Goal: Find specific fact: Find contact information

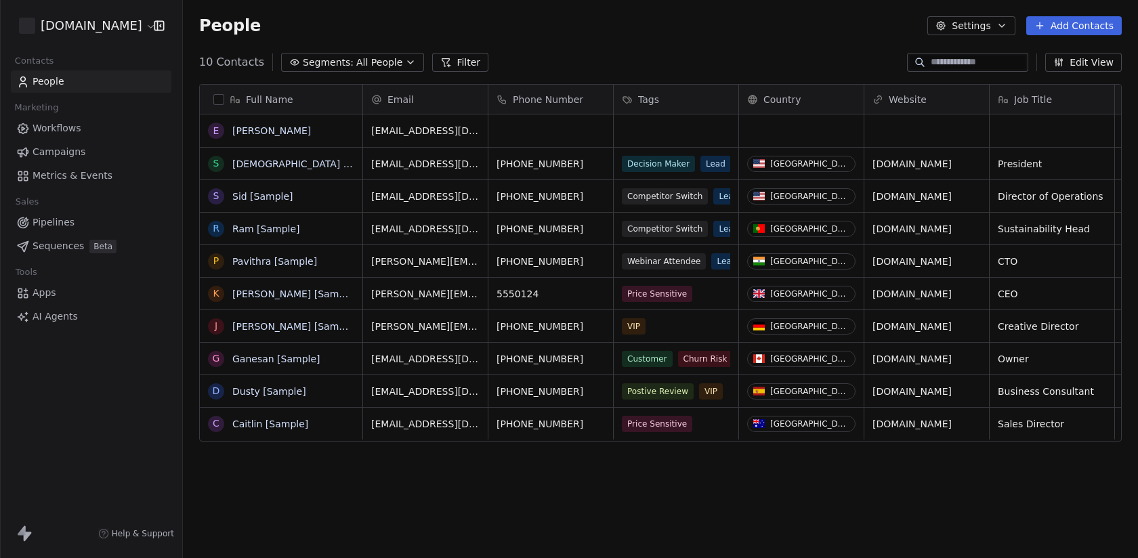
scroll to position [491, 955]
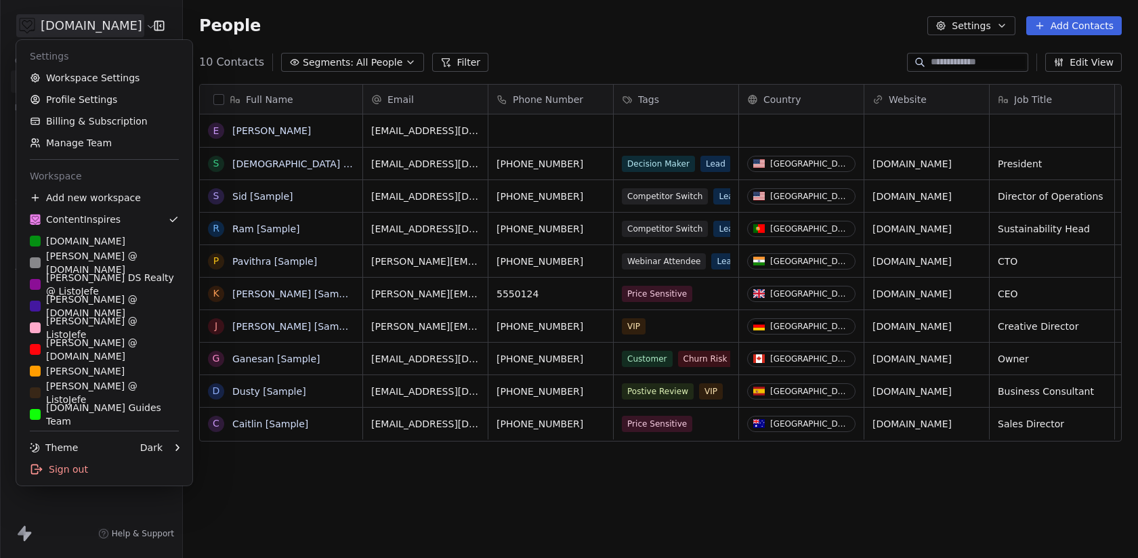
click at [125, 25] on html "[DOMAIN_NAME] Contacts People Marketing Workflows Campaigns Metrics & Events Sa…" at bounding box center [569, 279] width 1138 height 558
click at [112, 280] on div "[PERSON_NAME] DS Realty @ ListoJefe" at bounding box center [104, 284] width 149 height 27
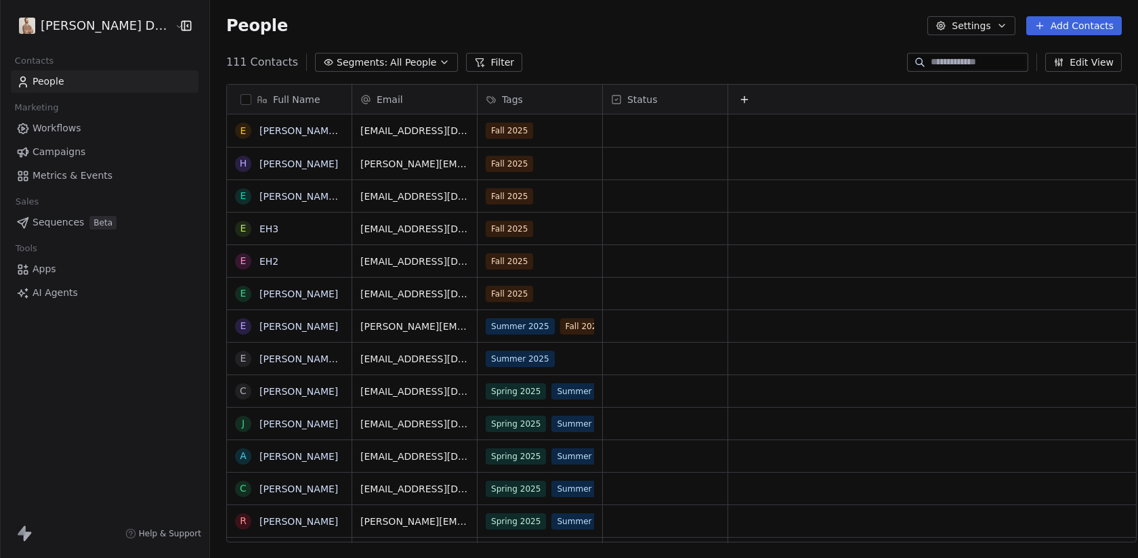
scroll to position [491, 942]
click at [77, 128] on span "Workflows" at bounding box center [57, 128] width 49 height 14
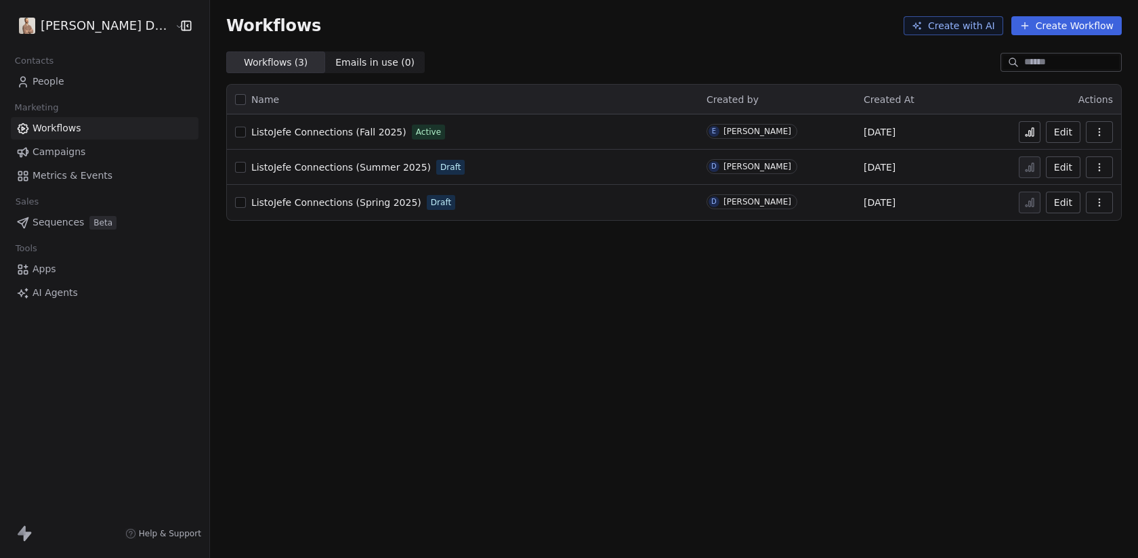
click at [68, 77] on link "People" at bounding box center [105, 81] width 188 height 22
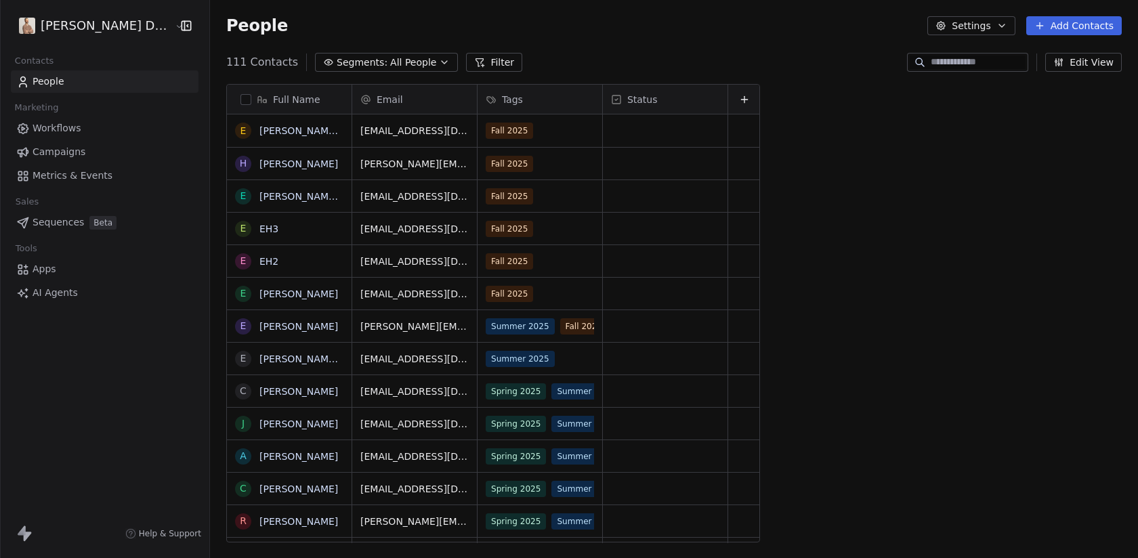
scroll to position [491, 942]
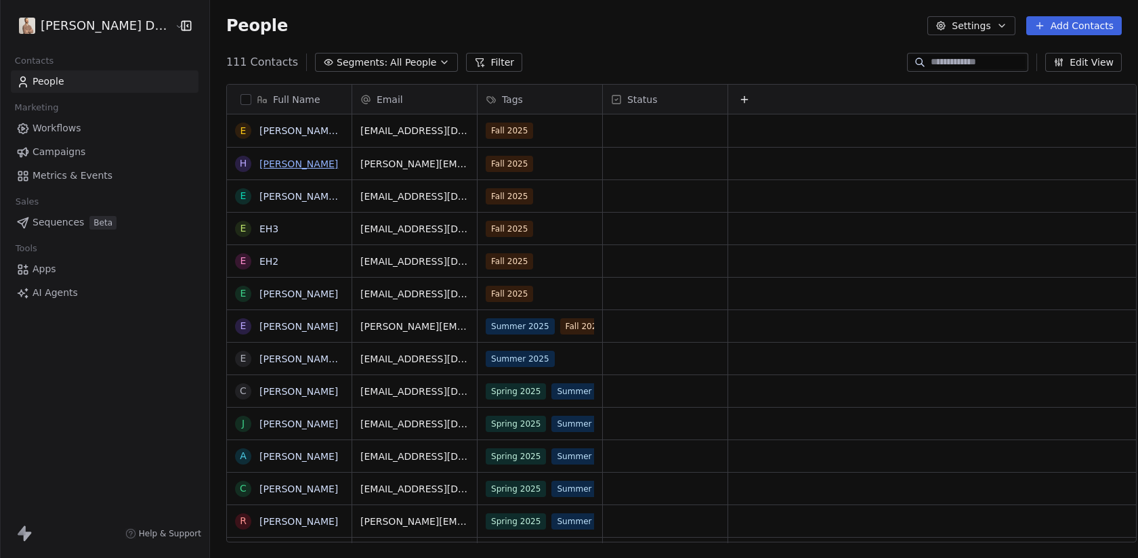
click at [265, 163] on link "[PERSON_NAME]" at bounding box center [298, 164] width 79 height 11
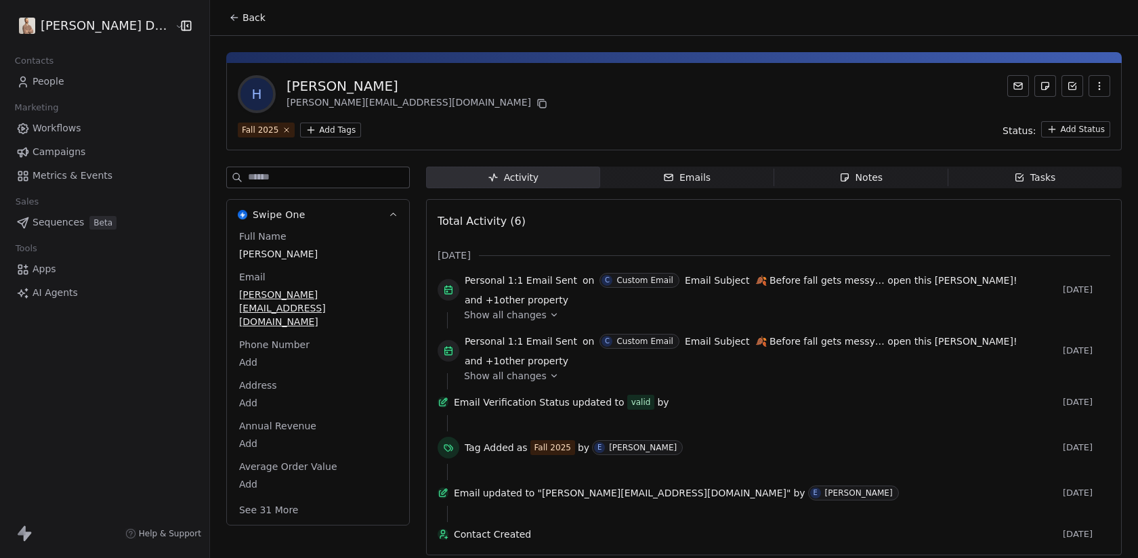
click at [665, 184] on div "Emails" at bounding box center [686, 178] width 47 height 14
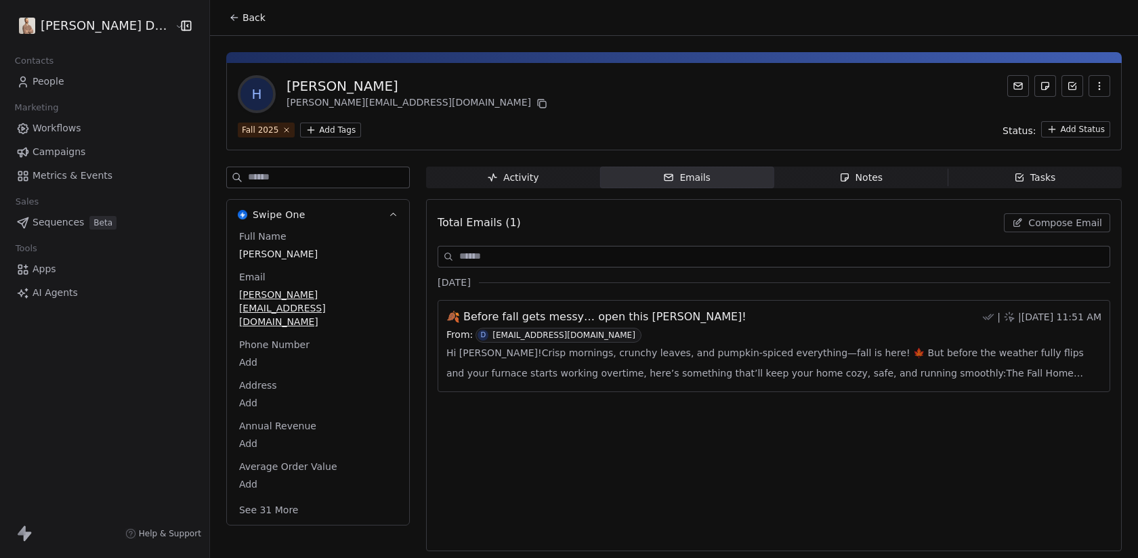
click at [551, 348] on span "Hi [PERSON_NAME]!Crisp mornings, crunchy leaves, and pumpkin-spiced everything—…" at bounding box center [773, 363] width 655 height 41
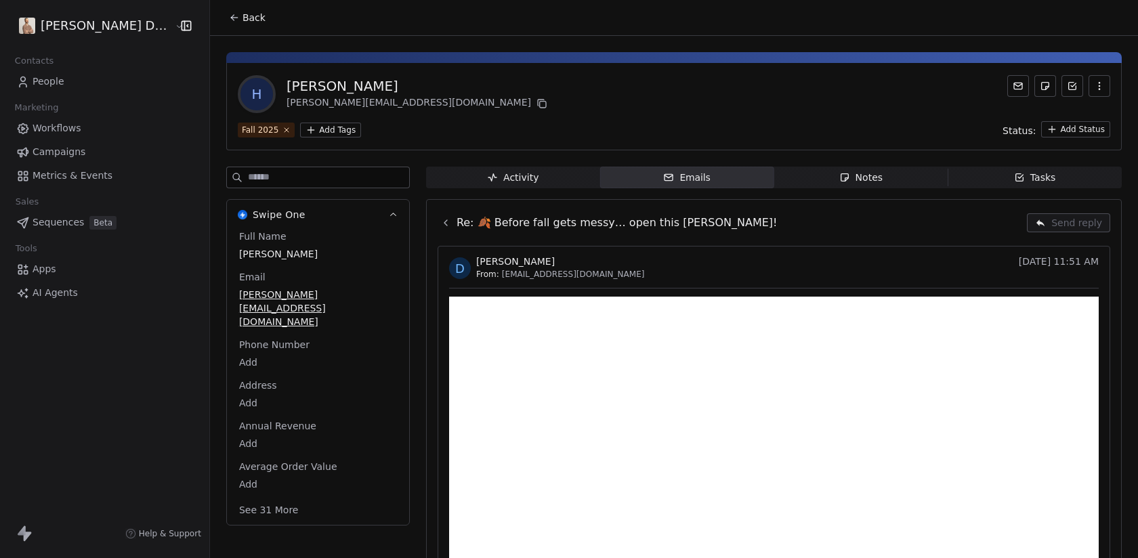
click at [232, 25] on button "Back" at bounding box center [247, 17] width 53 height 24
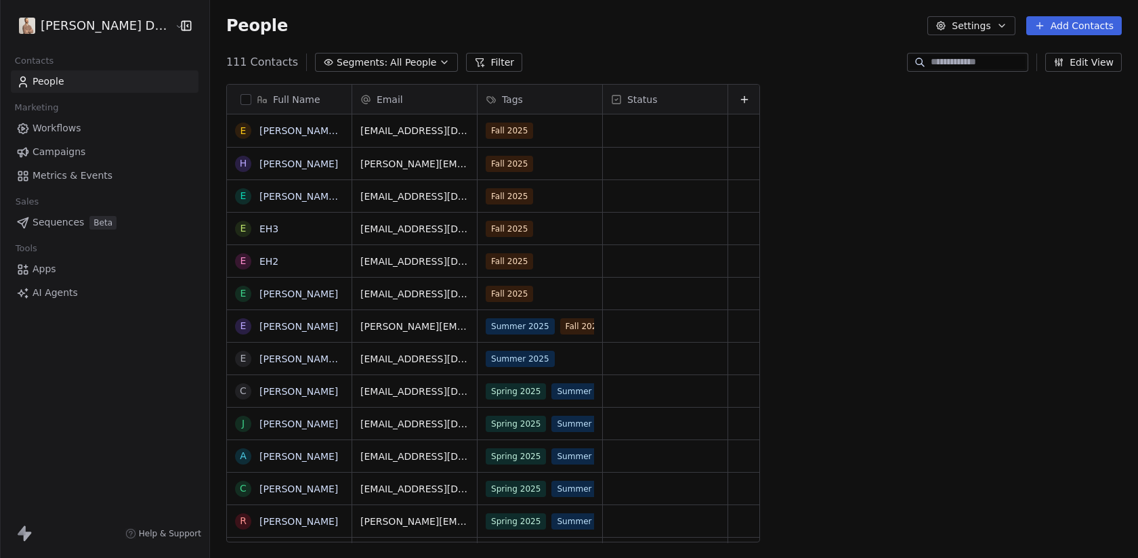
scroll to position [491, 942]
click at [108, 22] on html "[PERSON_NAME] DS Realty Contacts People Marketing Workflows Campaigns Metrics &…" at bounding box center [569, 279] width 1138 height 558
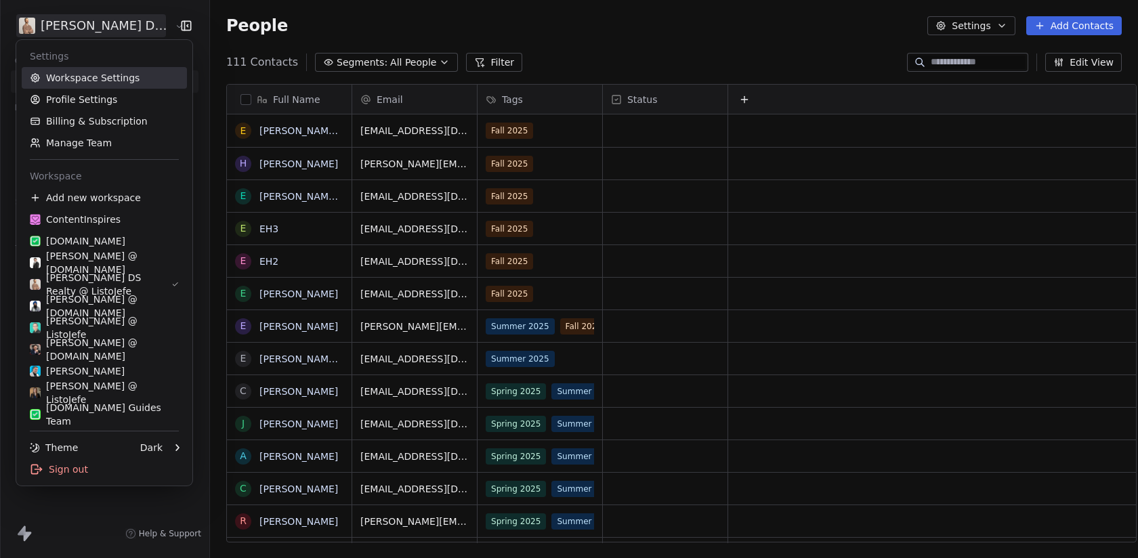
click at [91, 77] on link "Workspace Settings" at bounding box center [104, 78] width 165 height 22
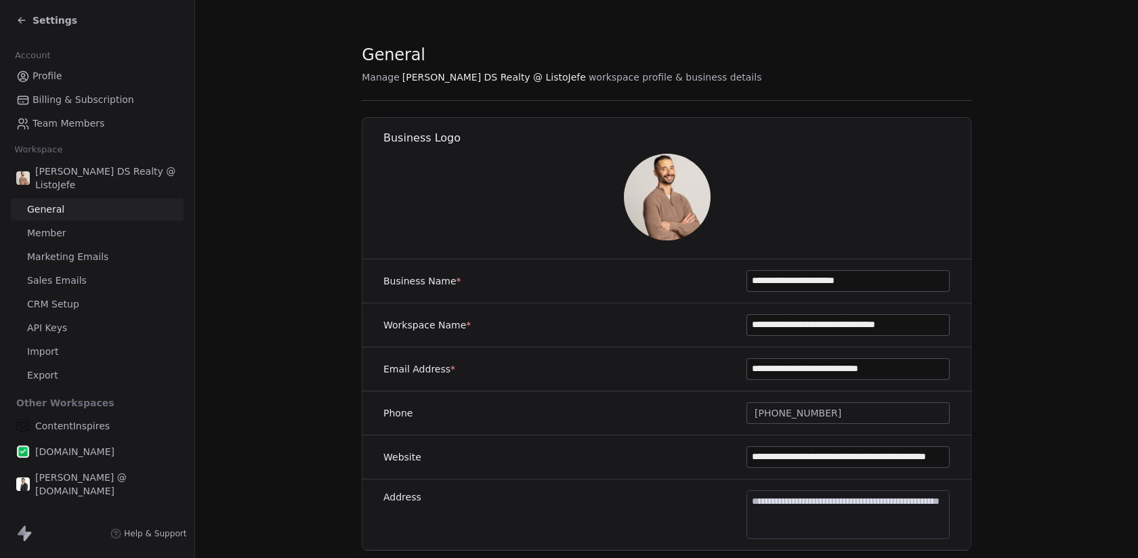
click at [57, 281] on span "Sales Emails" at bounding box center [57, 281] width 60 height 14
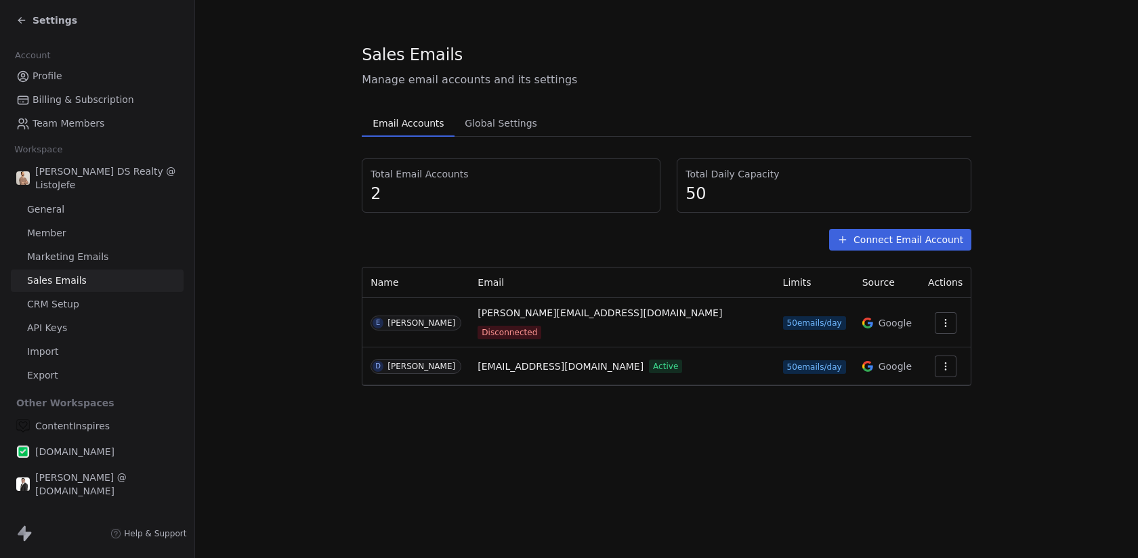
drag, startPoint x: 479, startPoint y: 356, endPoint x: 633, endPoint y: 358, distance: 153.8
click at [633, 358] on td "[EMAIL_ADDRESS][DOMAIN_NAME] Active" at bounding box center [621, 367] width 305 height 38
copy span "[EMAIL_ADDRESS][DOMAIN_NAME]"
